Goal: Check status: Check status

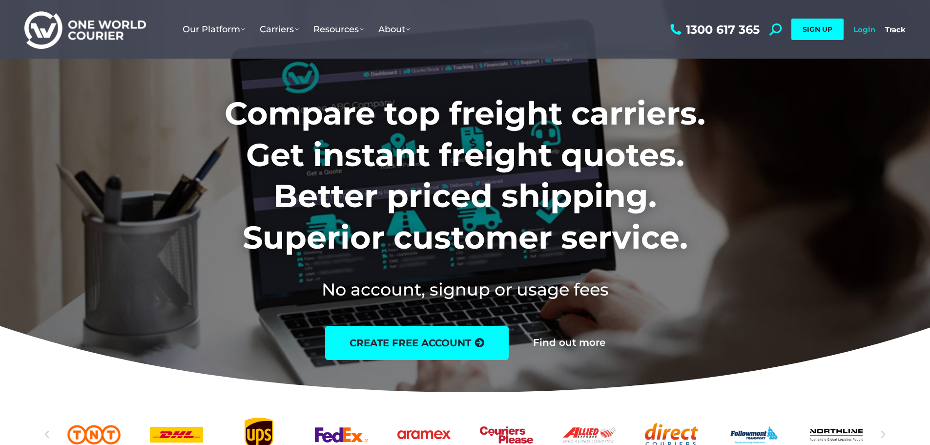
click at [868, 32] on link "Login" at bounding box center [865, 29] width 22 height 9
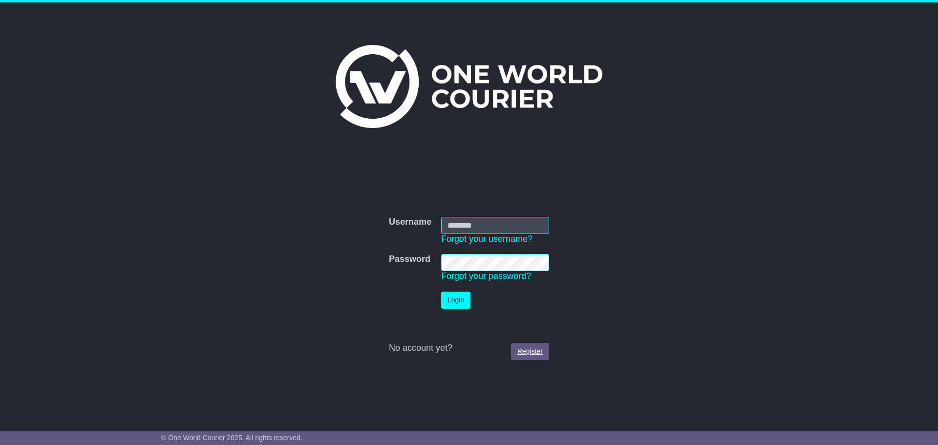
type input "**********"
click at [537, 354] on link "Register" at bounding box center [530, 351] width 38 height 17
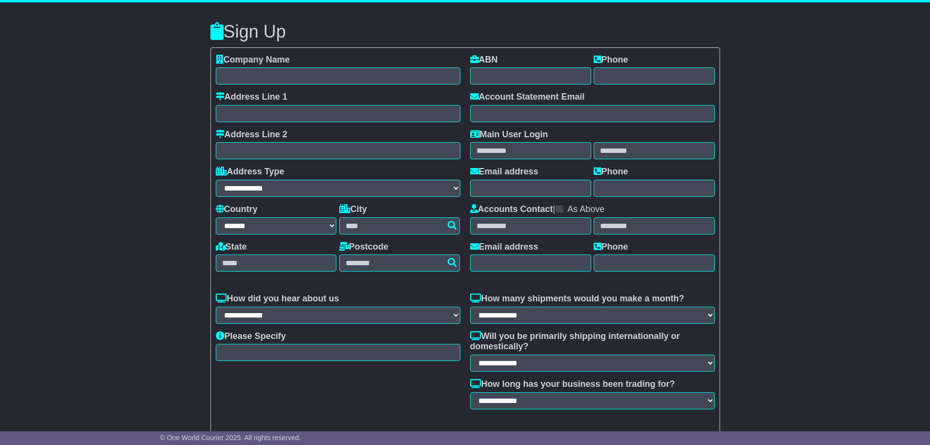
select select "**"
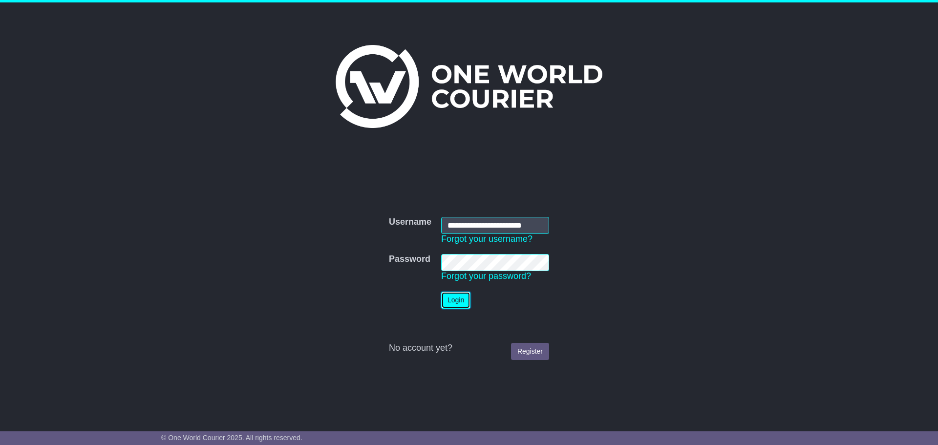
click at [457, 307] on button "Login" at bounding box center [455, 300] width 29 height 17
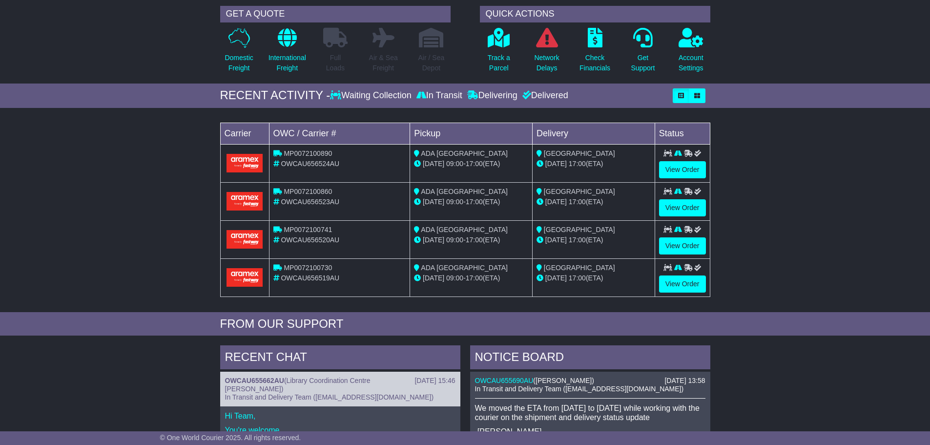
scroll to position [49, 0]
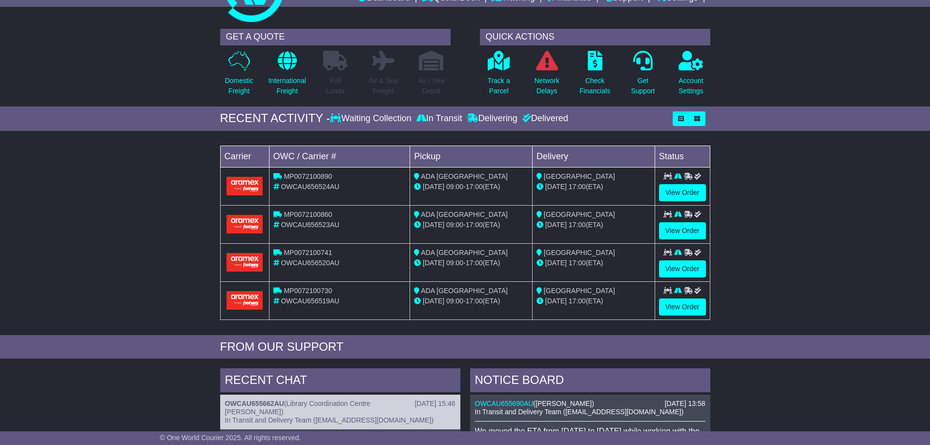
click at [371, 121] on div "Waiting Collection" at bounding box center [372, 118] width 84 height 11
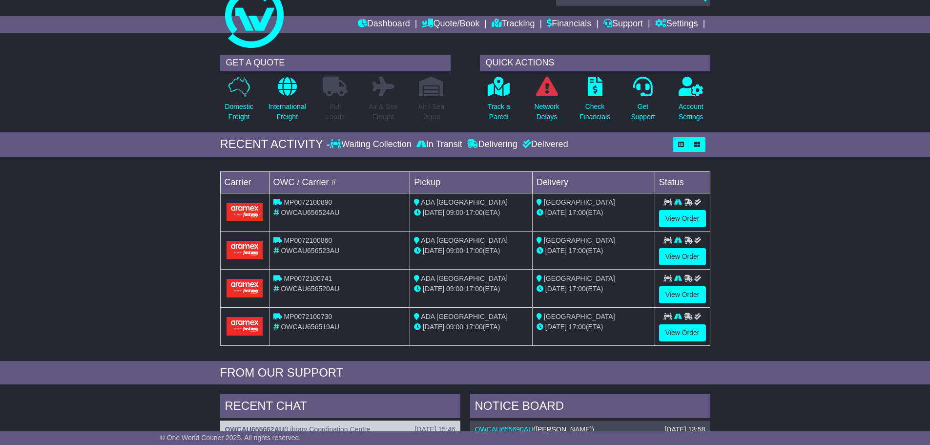
scroll to position [0, 0]
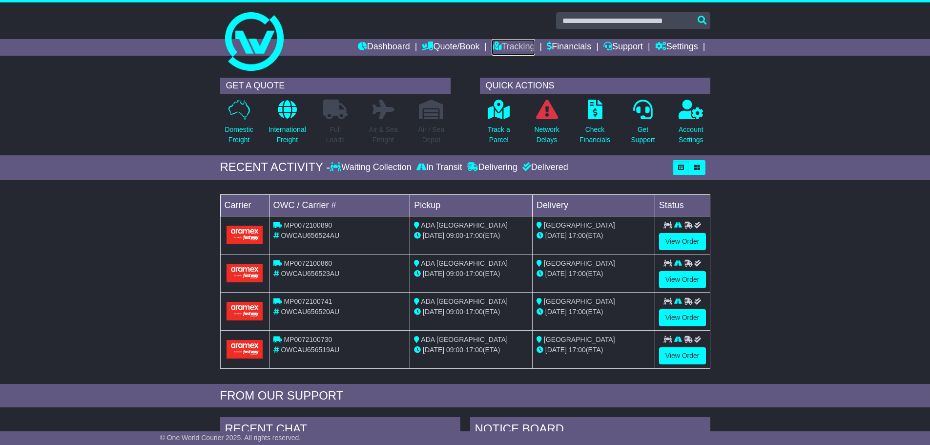
click at [515, 45] on link "Tracking" at bounding box center [513, 47] width 43 height 17
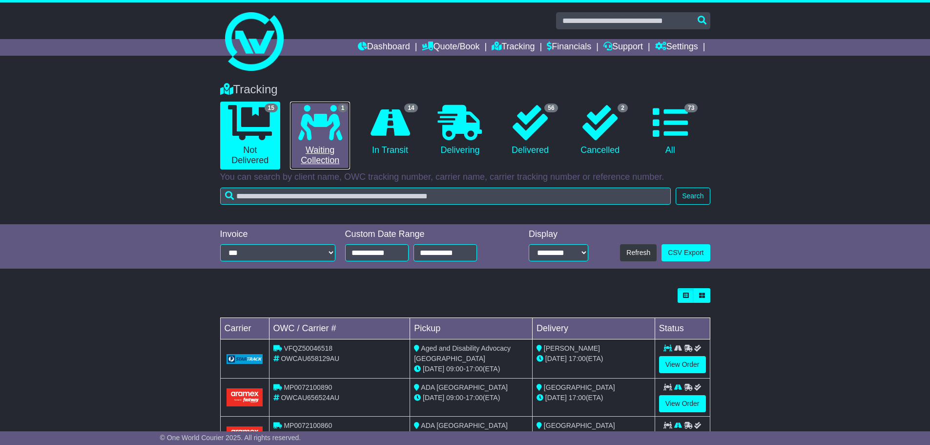
click at [308, 134] on icon at bounding box center [320, 122] width 44 height 35
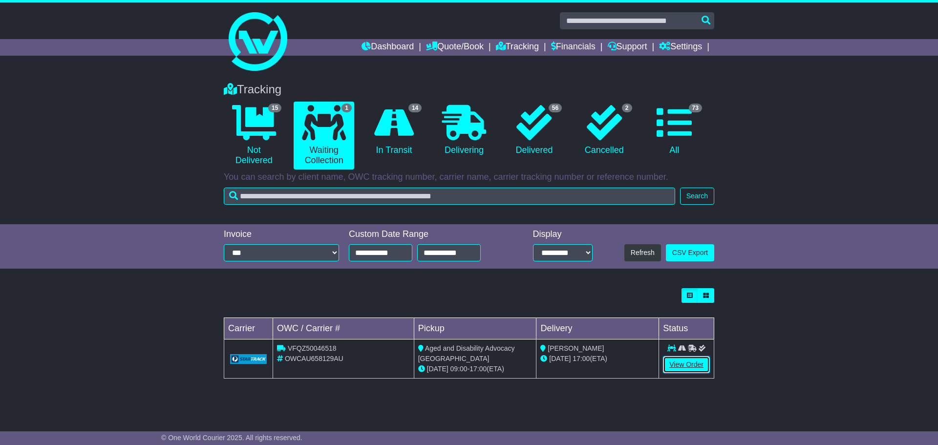
click at [700, 368] on link "View Order" at bounding box center [686, 364] width 47 height 17
